Goal: Check status: Check status

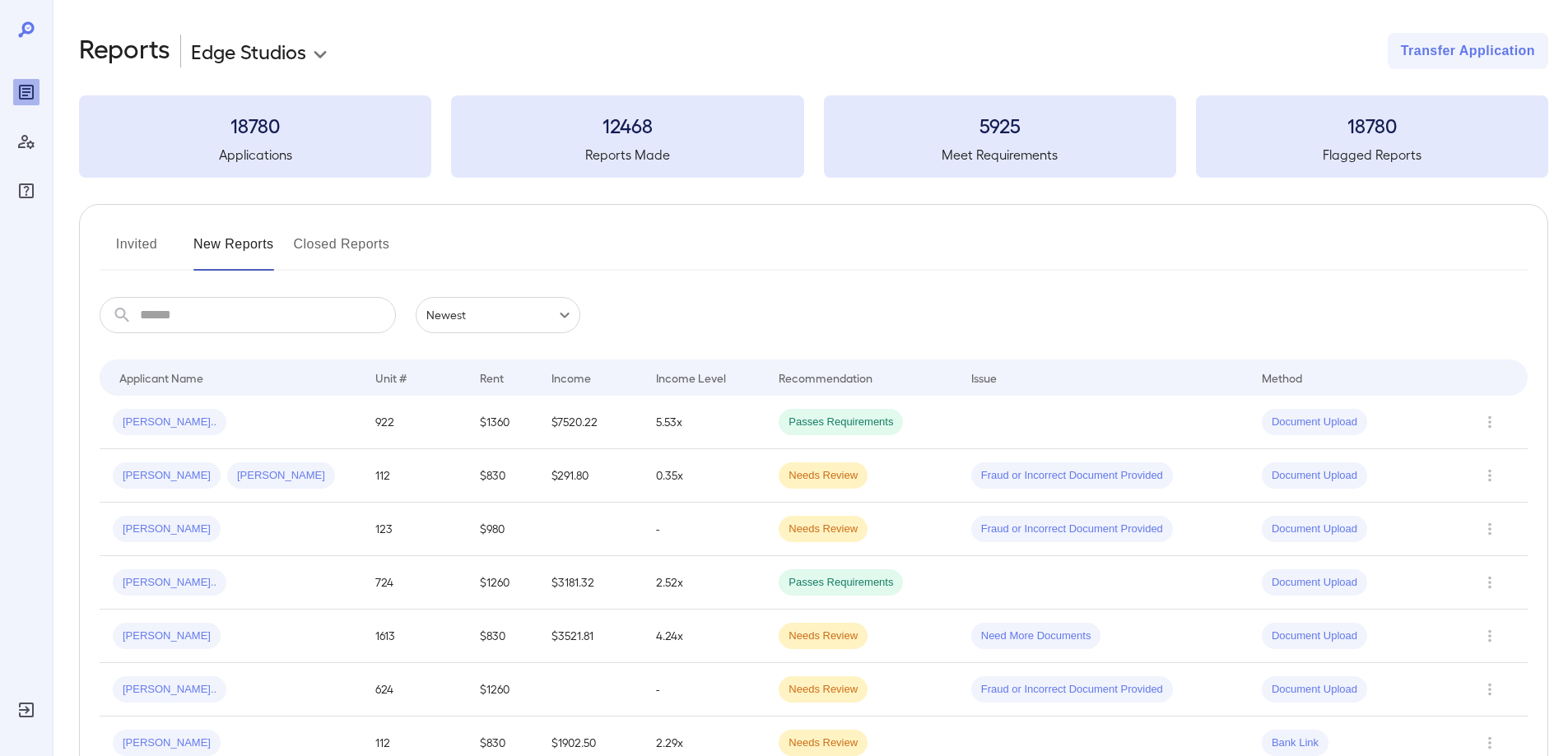
click at [148, 254] on button "Invited" at bounding box center [137, 251] width 74 height 39
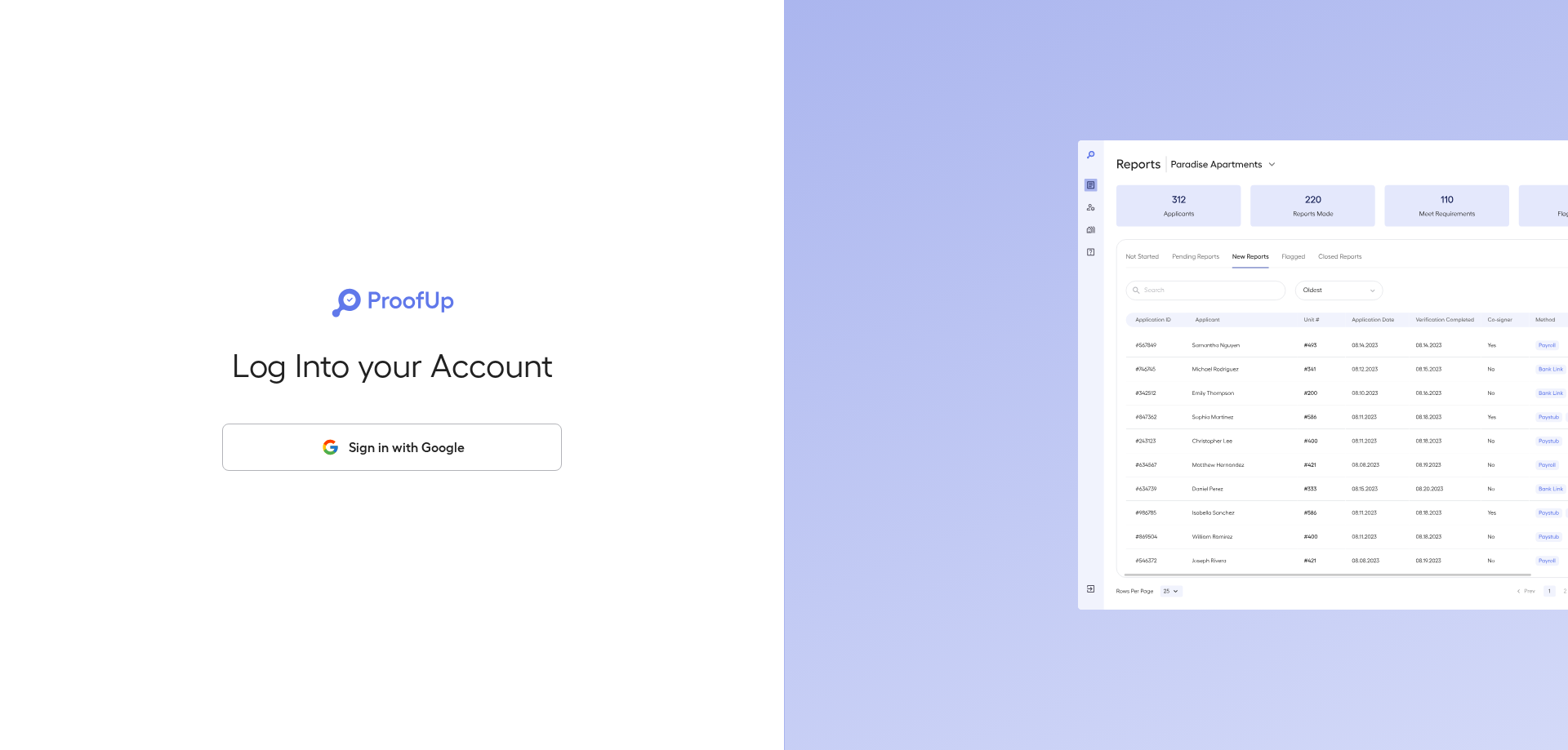
click at [319, 435] on button "Sign in with Google" at bounding box center [392, 447] width 340 height 47
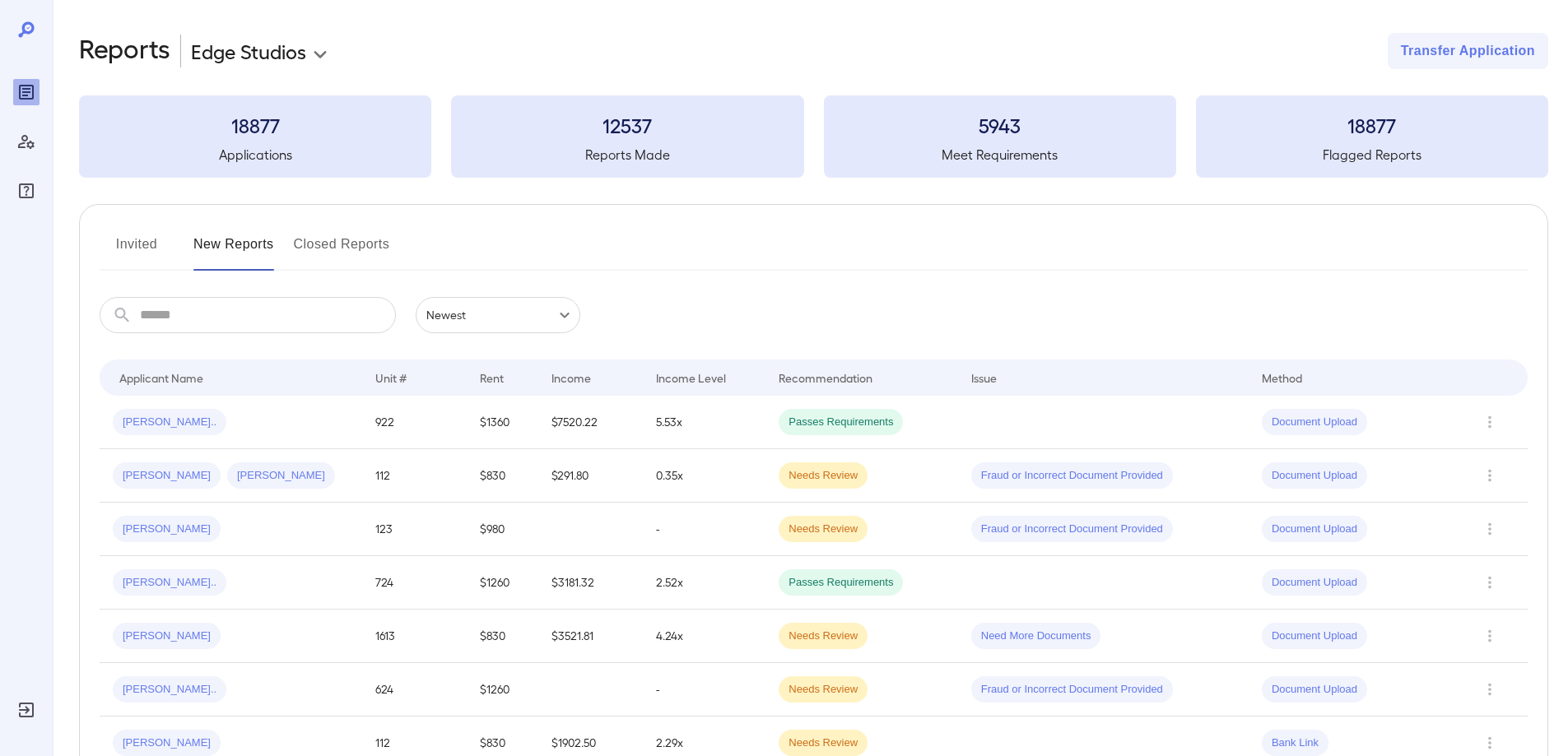
click at [147, 250] on button "Invited" at bounding box center [137, 251] width 74 height 39
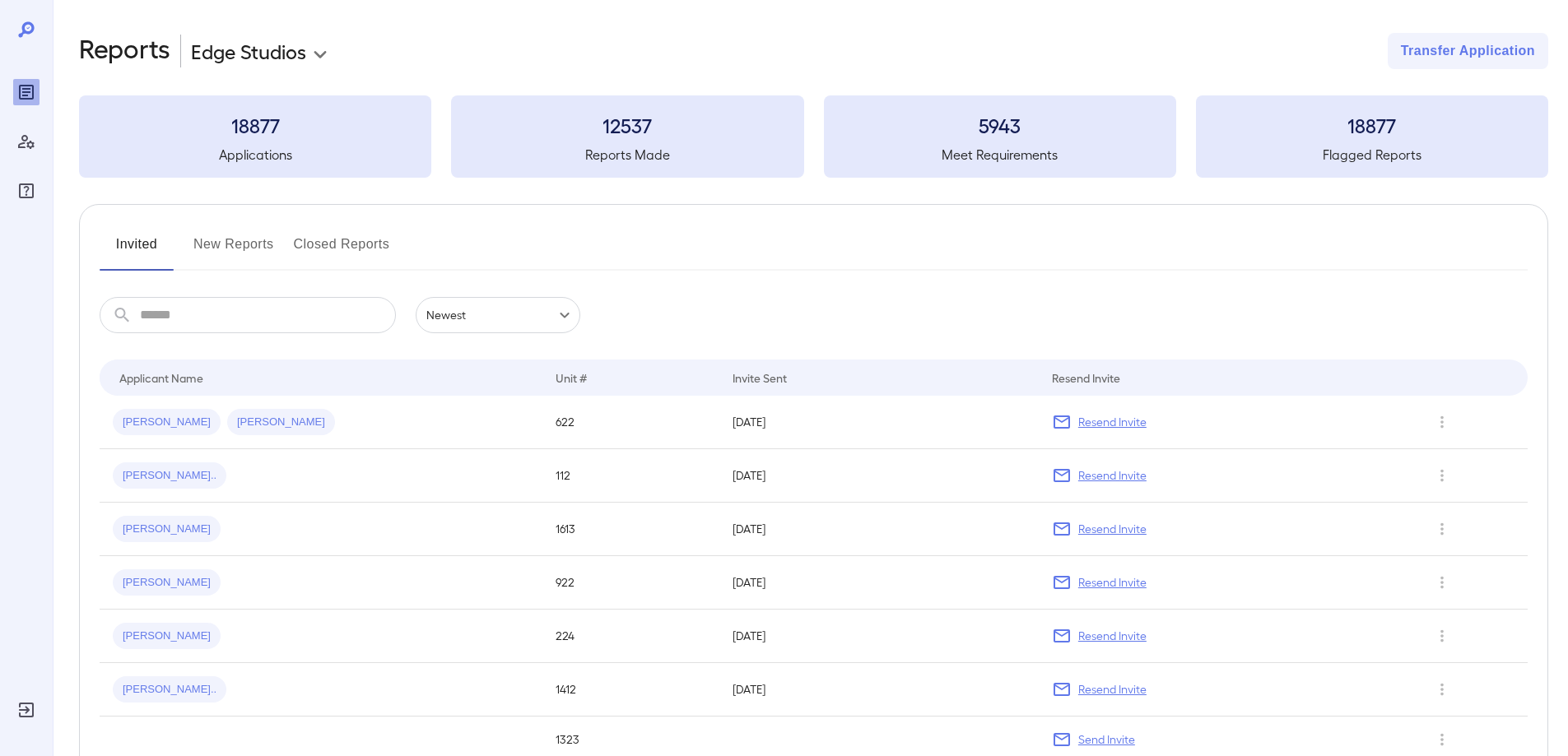
click at [242, 249] on button "New Reports" at bounding box center [234, 251] width 81 height 39
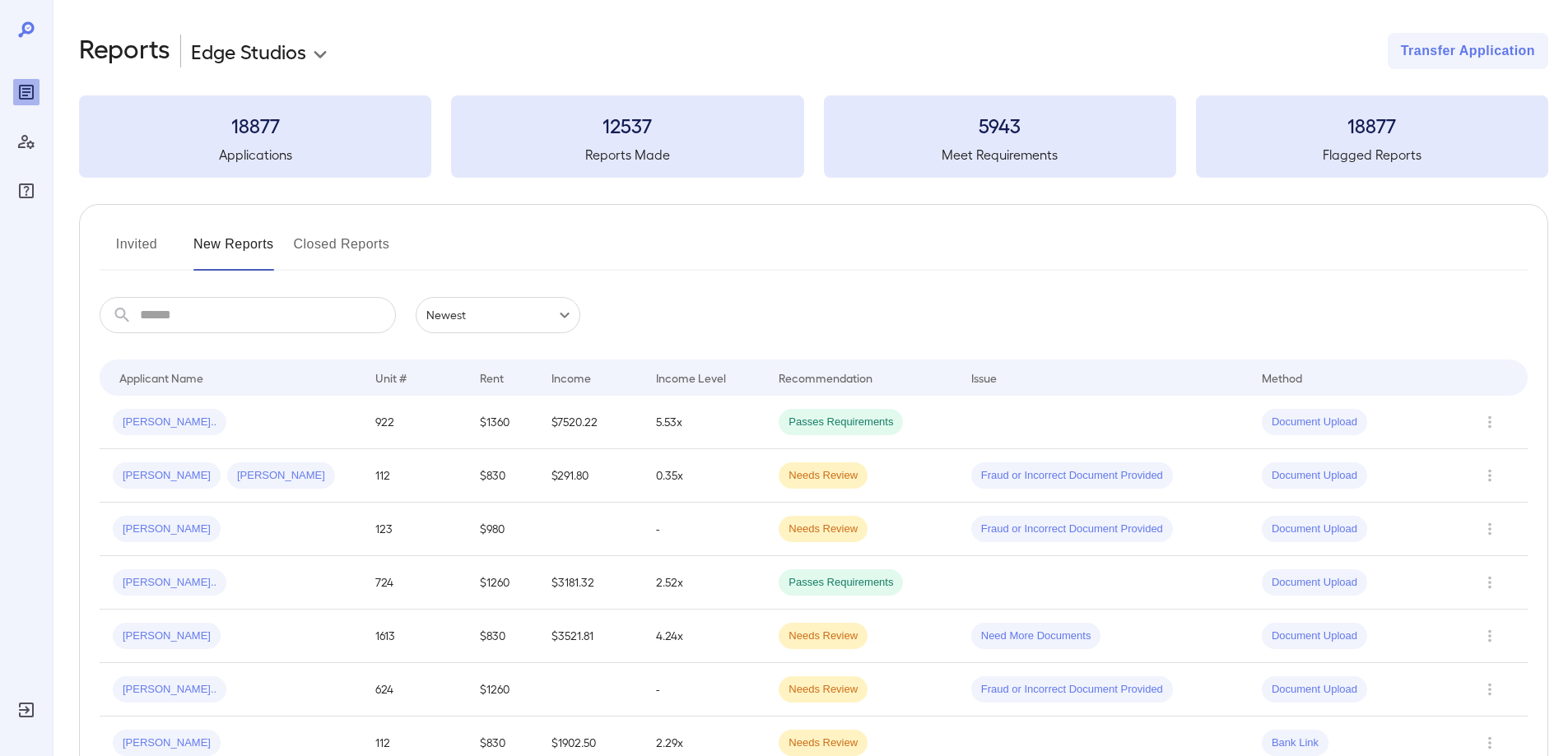
click at [122, 242] on button "Invited" at bounding box center [137, 251] width 74 height 39
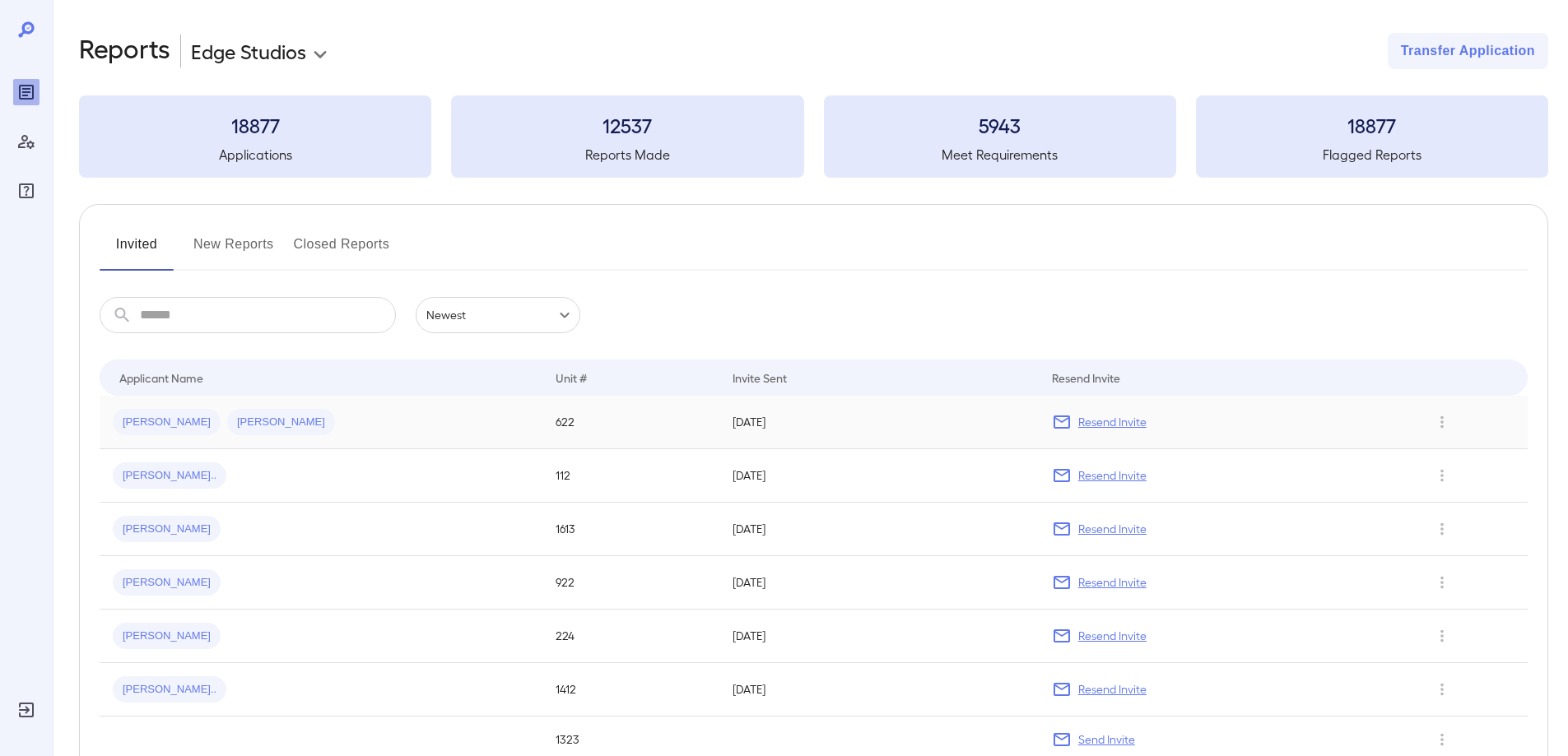
click at [927, 426] on td "[DATE]" at bounding box center [878, 423] width 319 height 54
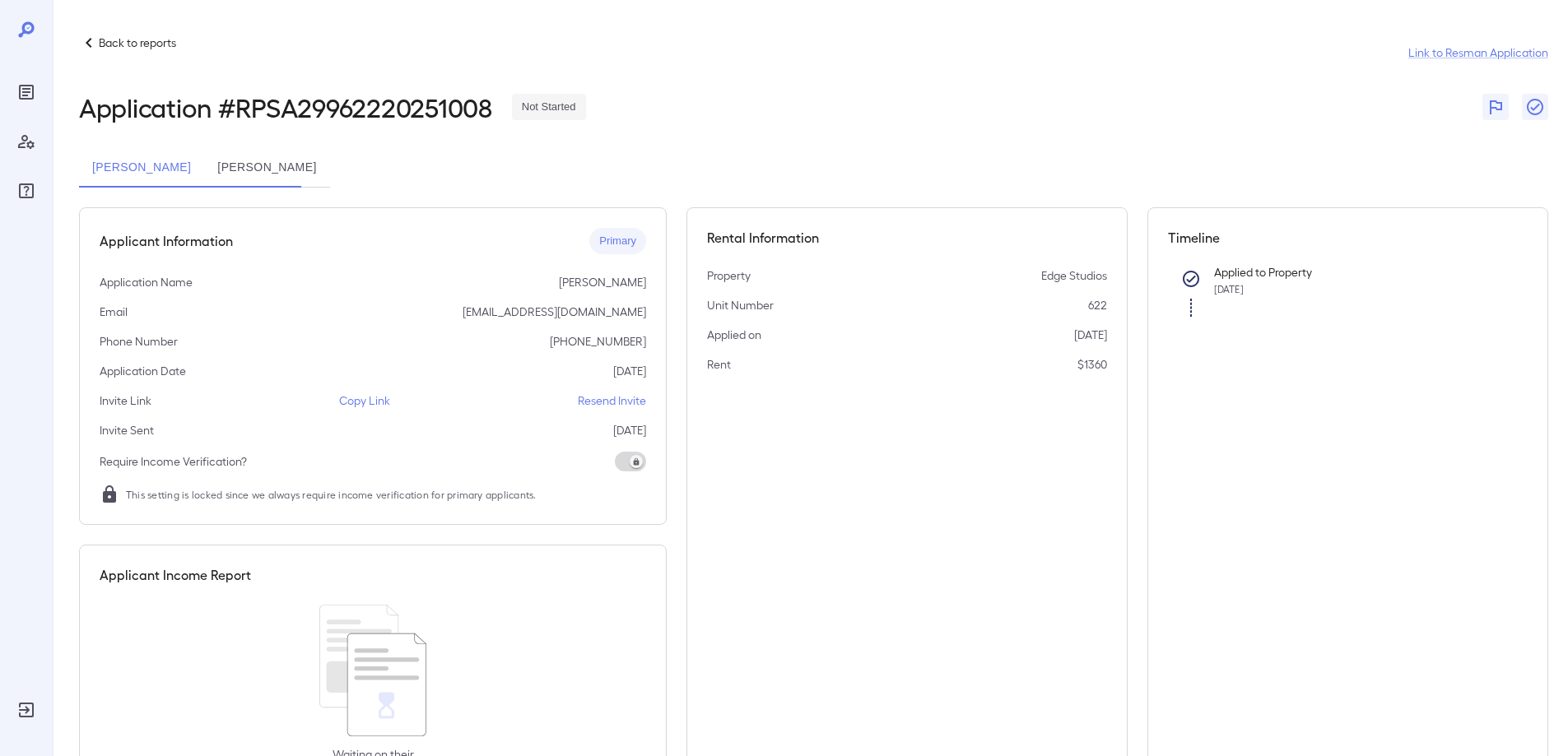
scroll to position [76, 0]
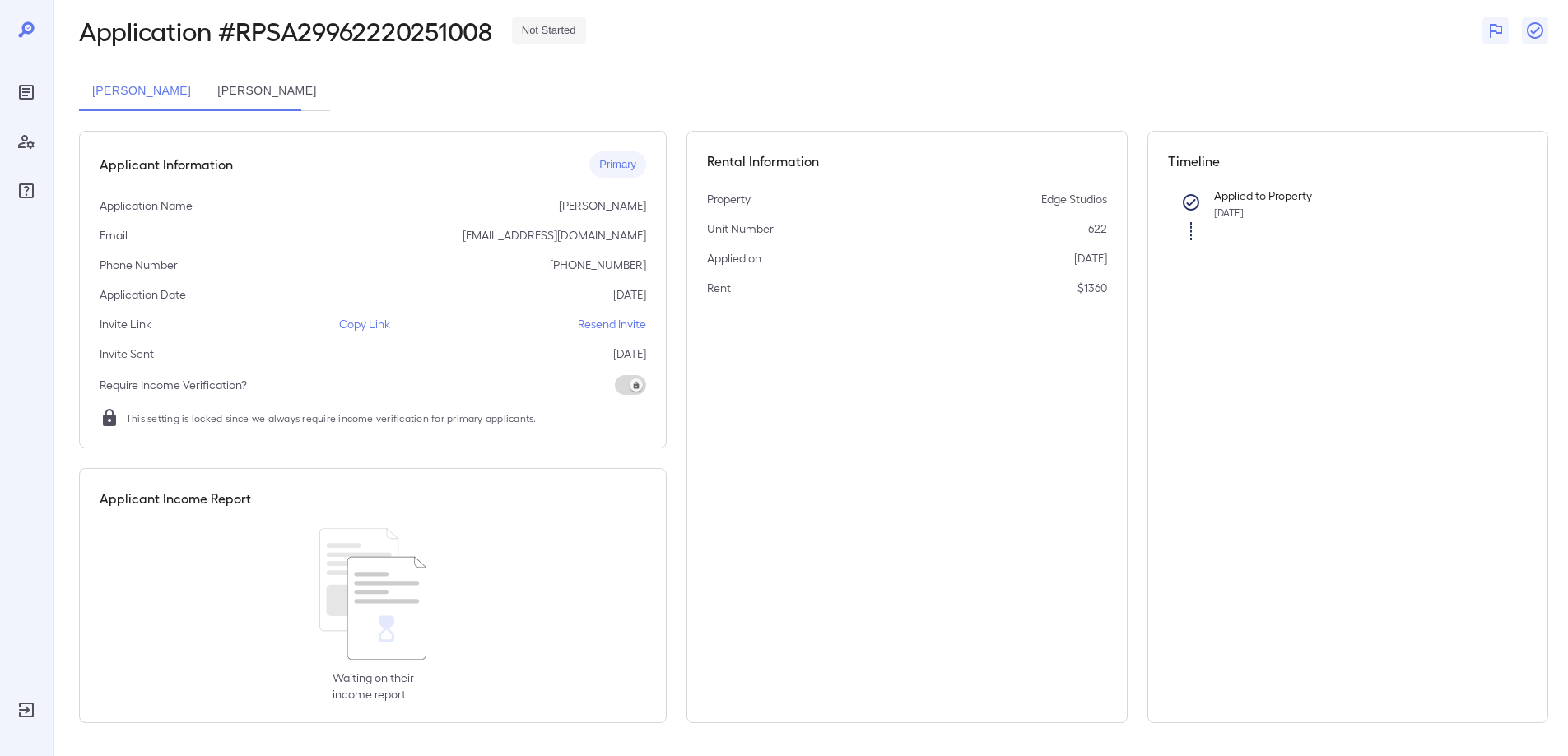
click at [329, 86] on button "[PERSON_NAME]" at bounding box center [266, 91] width 125 height 39
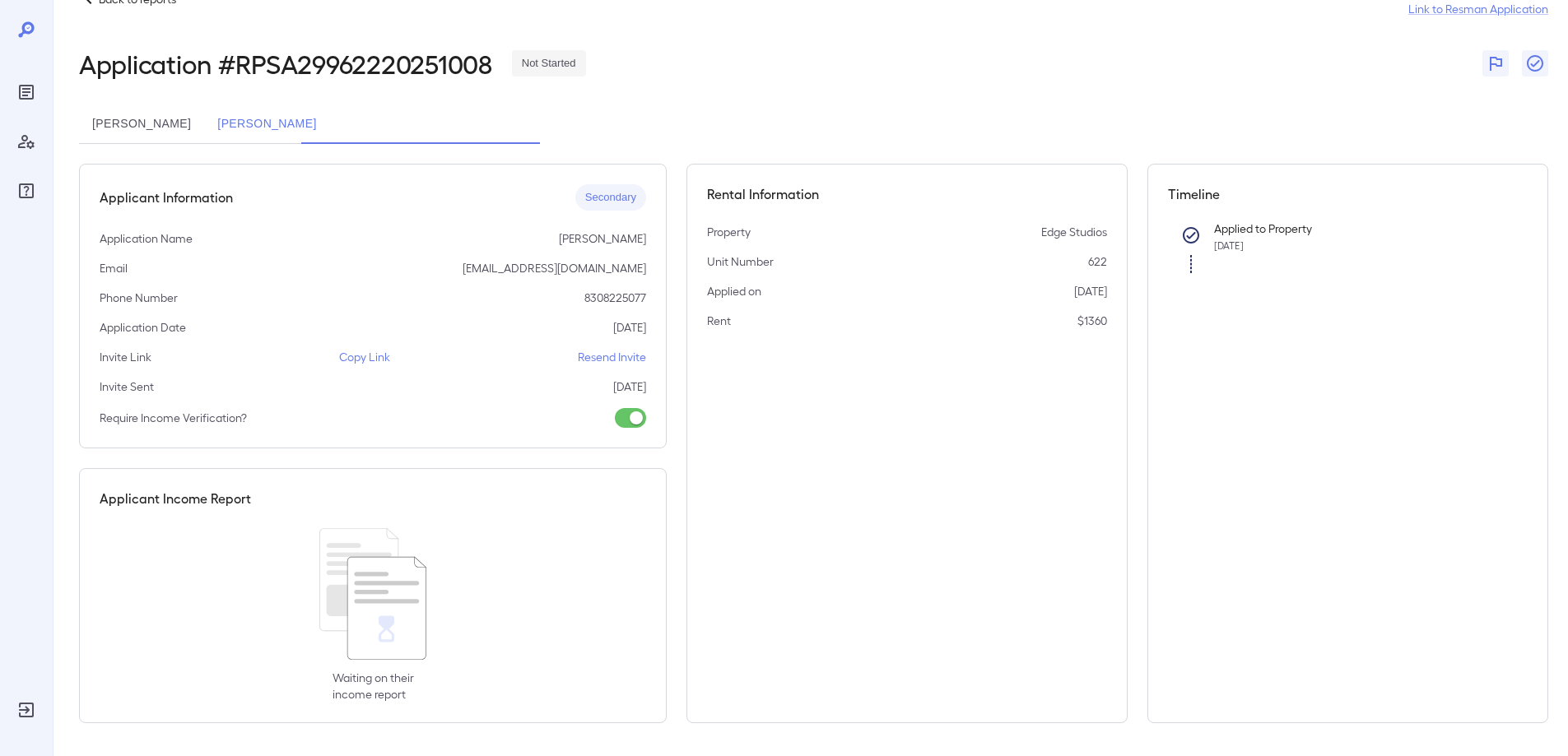
scroll to position [44, 0]
click at [195, 119] on button "[PERSON_NAME]" at bounding box center [141, 124] width 125 height 39
